Goal: Check status: Check status

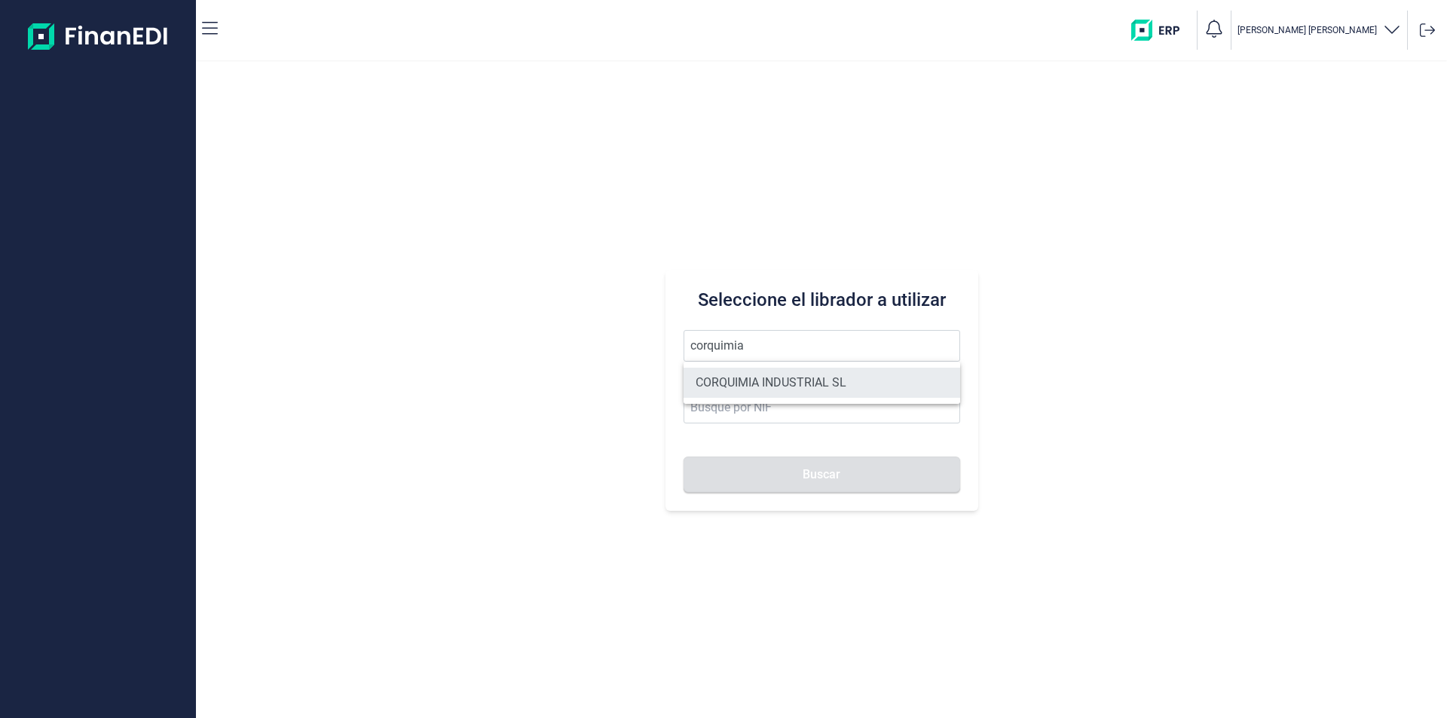
click at [794, 381] on li "CORQUIMIA INDUSTRIAL SL" at bounding box center [822, 383] width 277 height 30
type input "CORQUIMIA INDUSTRIAL SL"
type input "B64388721"
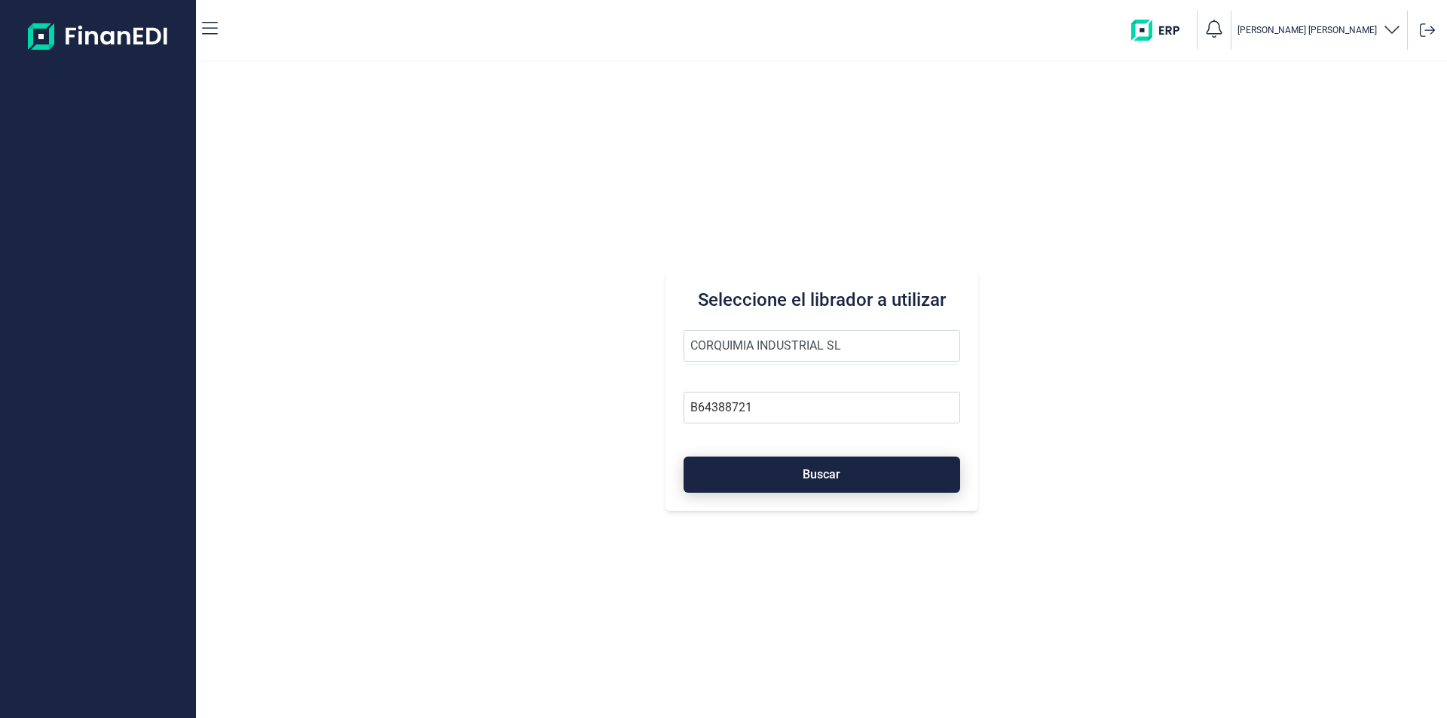
click at [817, 474] on span "Buscar" at bounding box center [822, 474] width 38 height 11
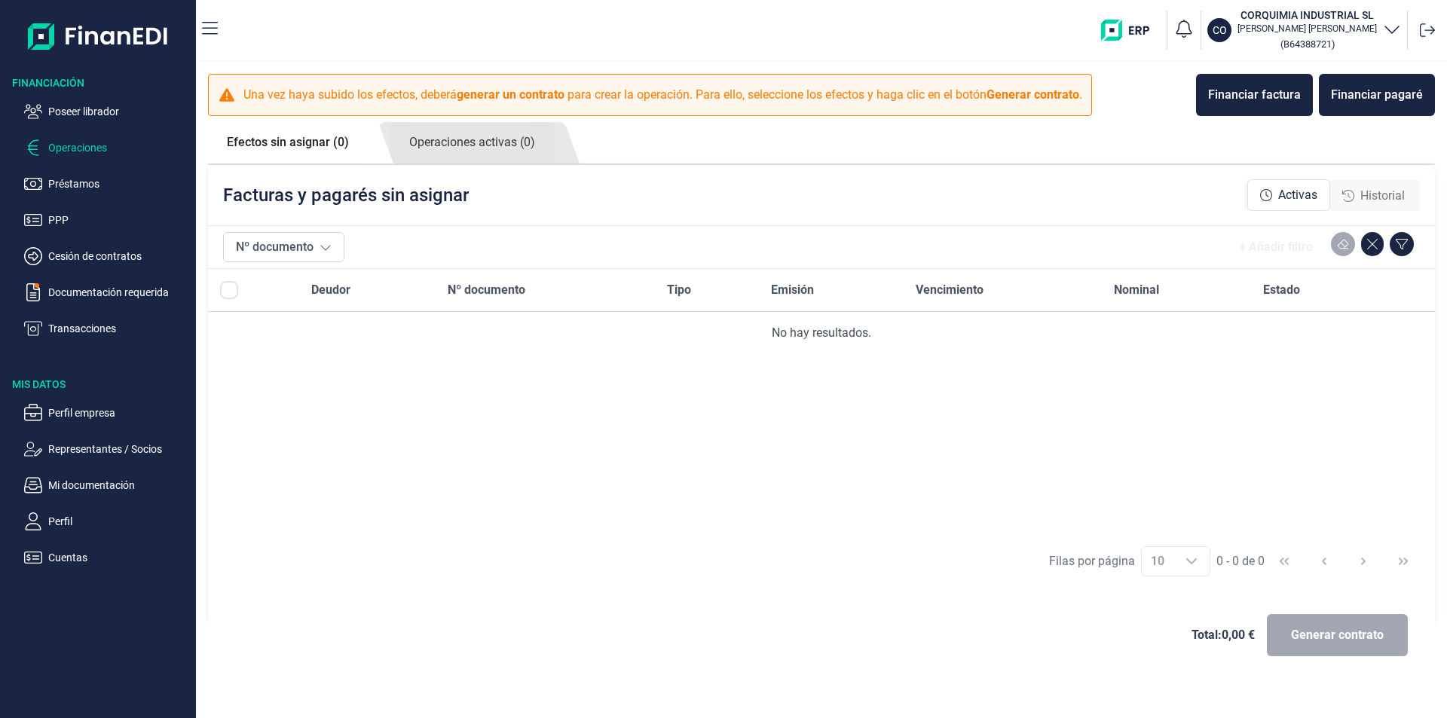
click at [1373, 196] on span "Historial" at bounding box center [1383, 196] width 44 height 18
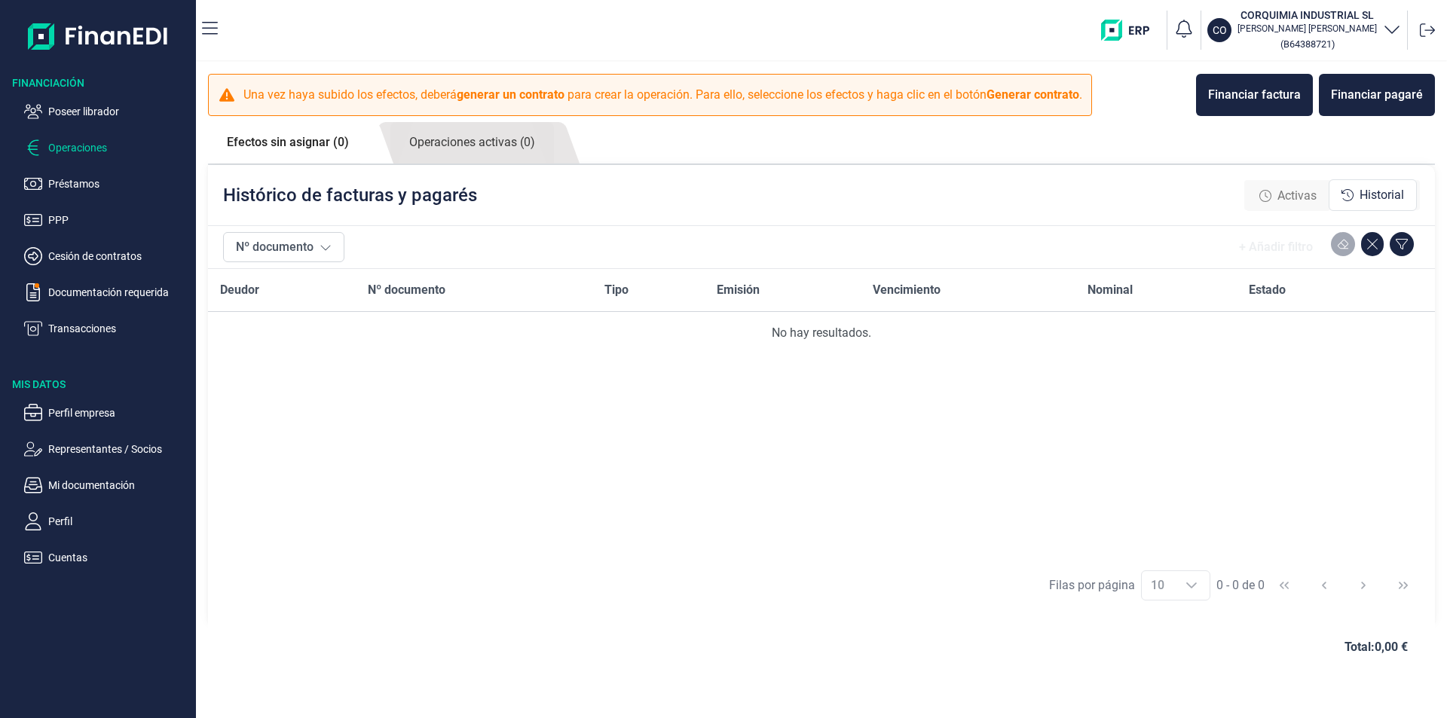
click at [1298, 198] on span "Activas" at bounding box center [1297, 196] width 39 height 18
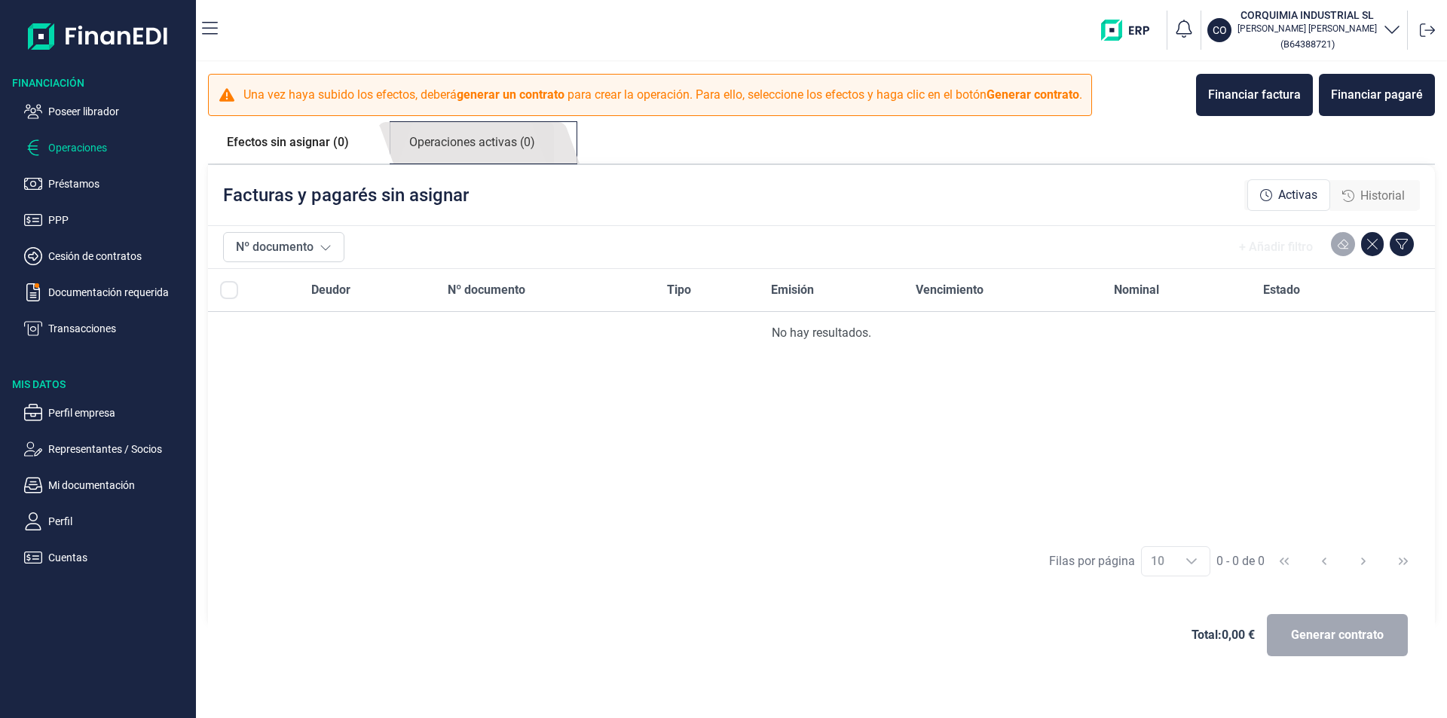
click at [469, 149] on link "Operaciones activas (0)" at bounding box center [472, 142] width 164 height 41
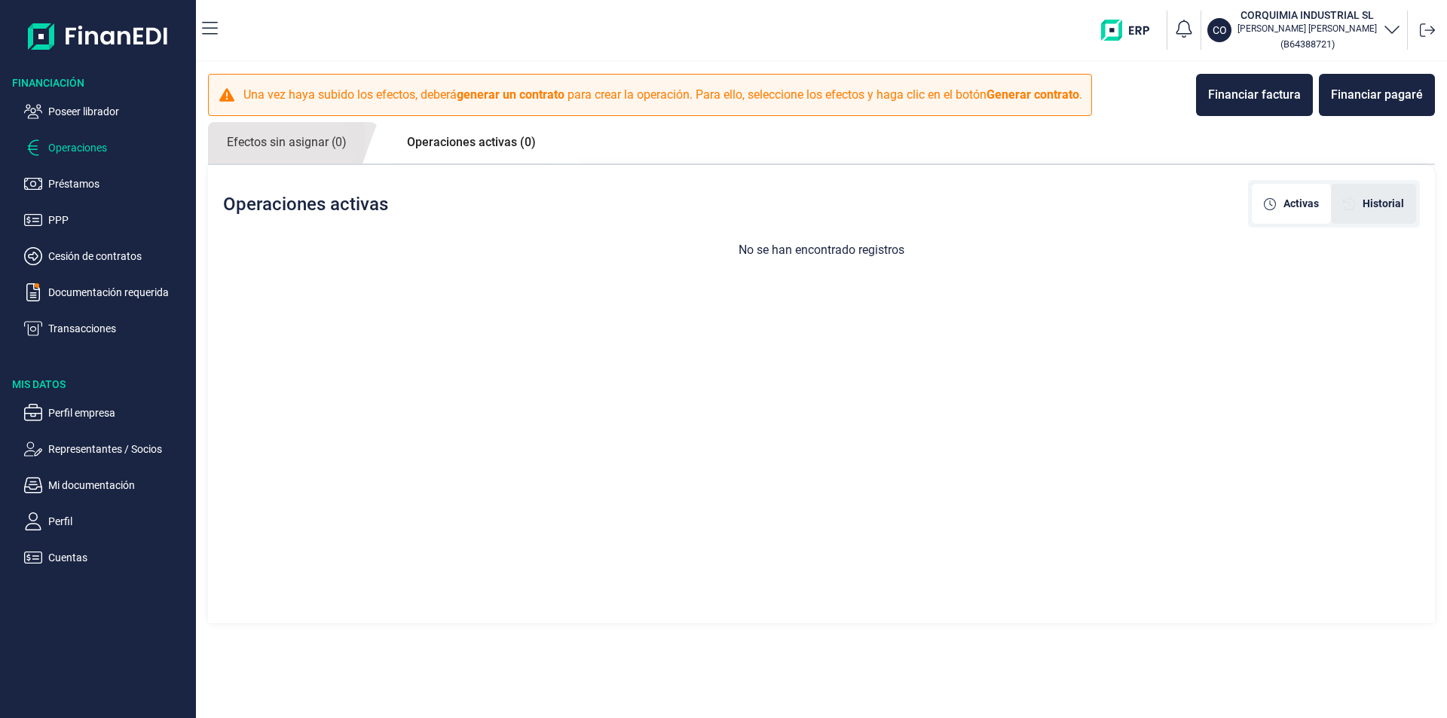
click at [1392, 204] on span "Historial" at bounding box center [1383, 204] width 41 height 16
click at [1290, 207] on span "Activas" at bounding box center [1301, 204] width 35 height 16
click at [439, 145] on link "Operaciones activas (0)" at bounding box center [471, 142] width 167 height 41
click at [314, 140] on link "Efectos sin asignar (0)" at bounding box center [287, 142] width 158 height 41
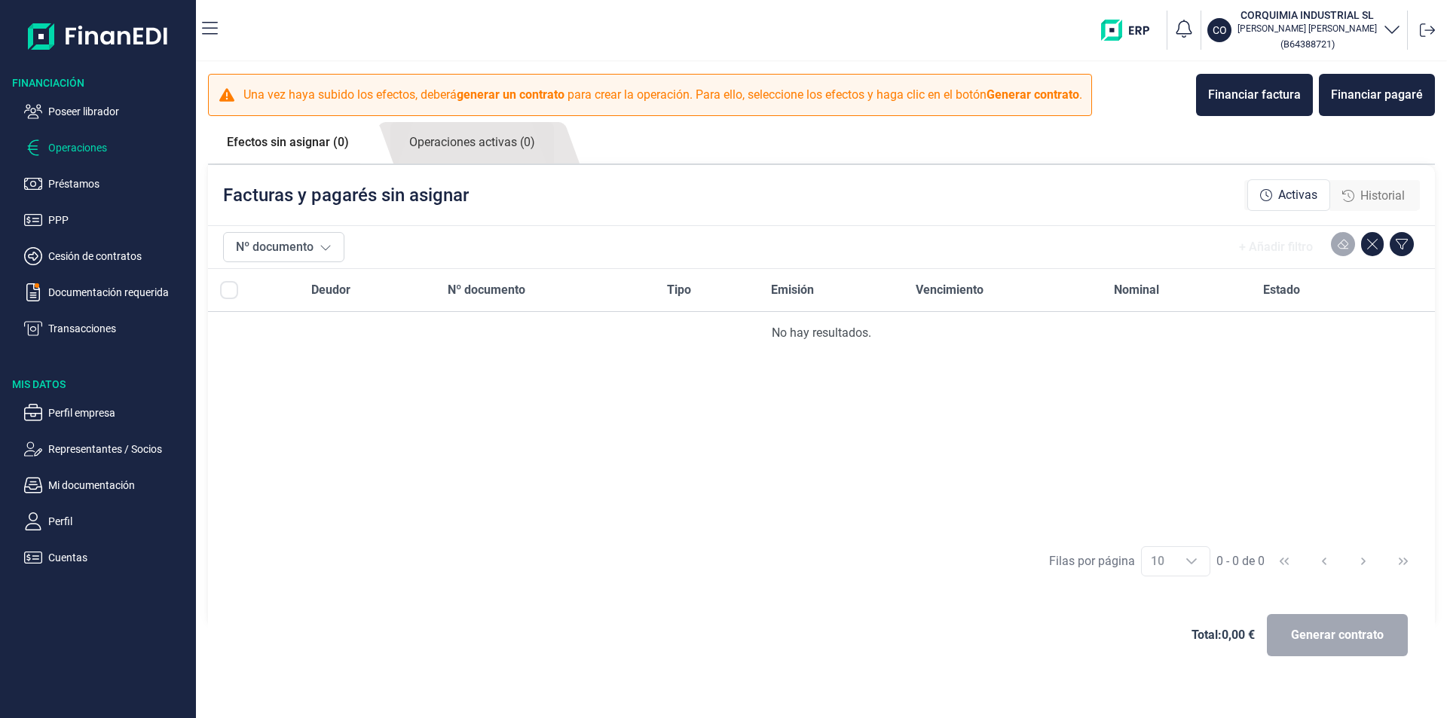
click at [1376, 188] on span "Historial" at bounding box center [1383, 196] width 44 height 18
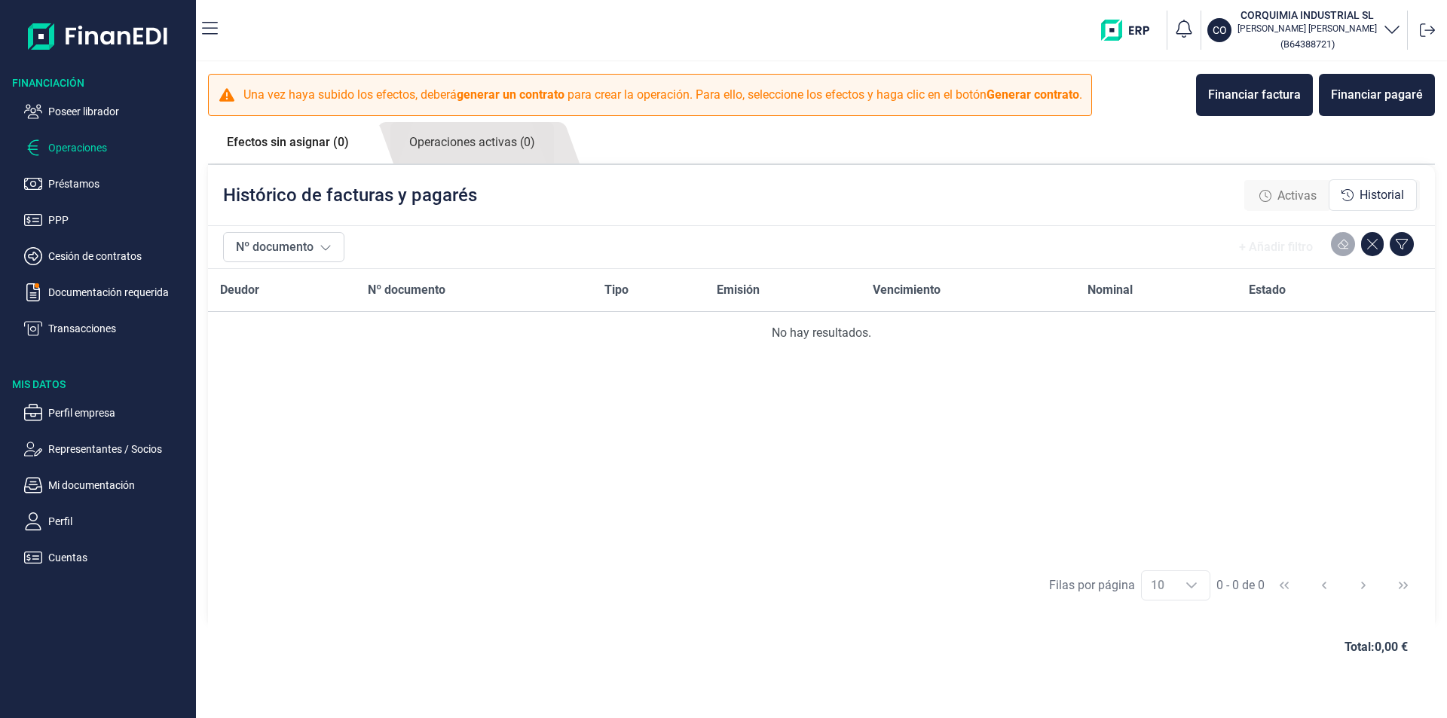
click at [1048, 459] on div "Deudor Nº documento Tipo Emisión Vencimiento Nominal Estado No hay resultados." at bounding box center [821, 414] width 1227 height 290
drag, startPoint x: 1088, startPoint y: 482, endPoint x: 853, endPoint y: 504, distance: 236.2
click at [1054, 484] on div "Deudor Nº documento Tipo Emisión Vencimiento Nominal Estado No hay resultados." at bounding box center [821, 414] width 1227 height 290
click at [530, 461] on div "Deudor Nº documento Tipo Emisión Vencimiento Nominal Estado No hay resultados." at bounding box center [821, 414] width 1227 height 290
